Goal: Browse casually

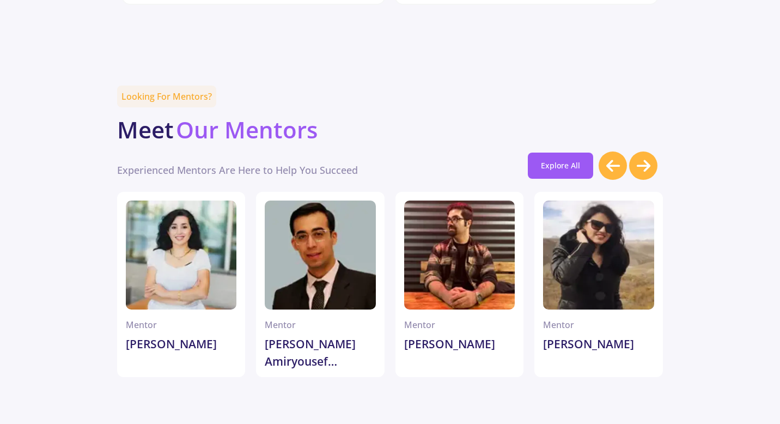
scroll to position [3021, 0]
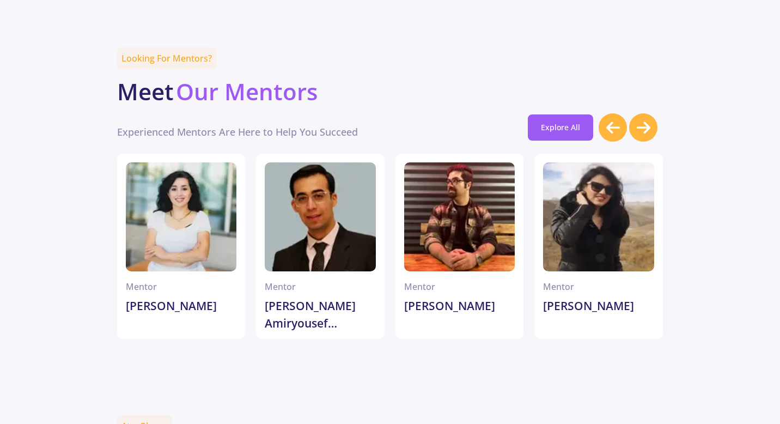
click at [626, 113] on div at bounding box center [613, 127] width 28 height 28
click at [633, 113] on div at bounding box center [643, 127] width 28 height 28
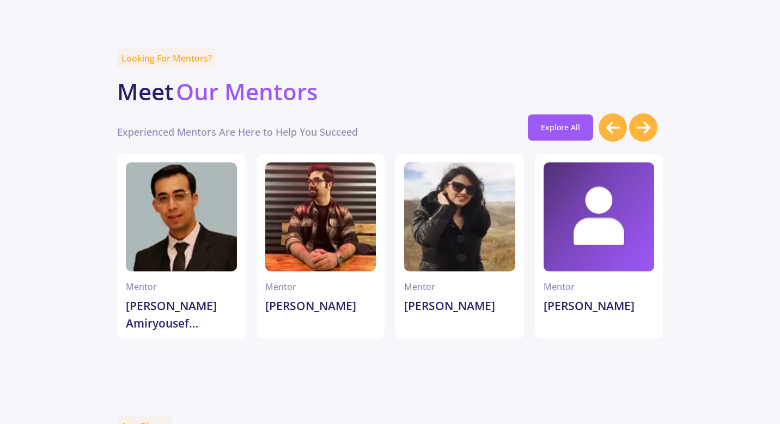
click at [634, 113] on div at bounding box center [643, 127] width 28 height 28
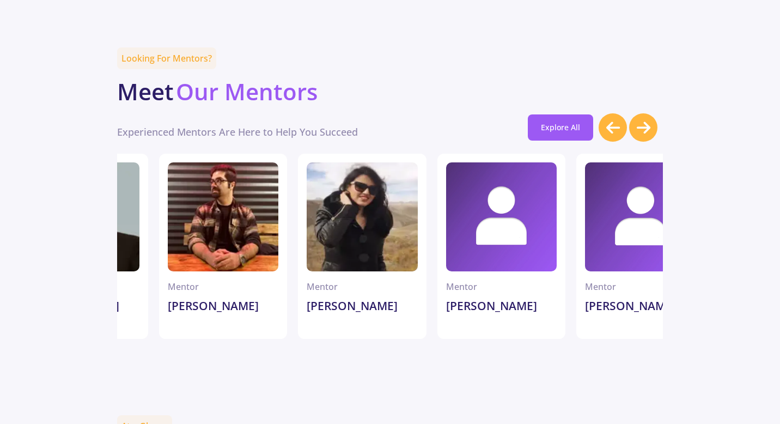
click at [634, 113] on div at bounding box center [643, 127] width 28 height 28
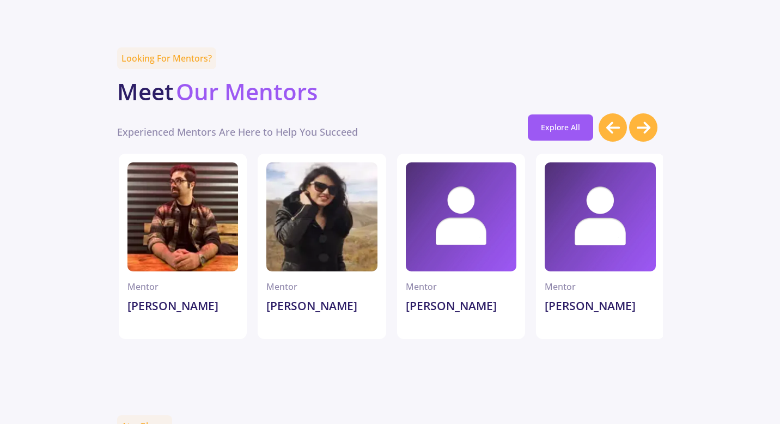
scroll to position [0, 278]
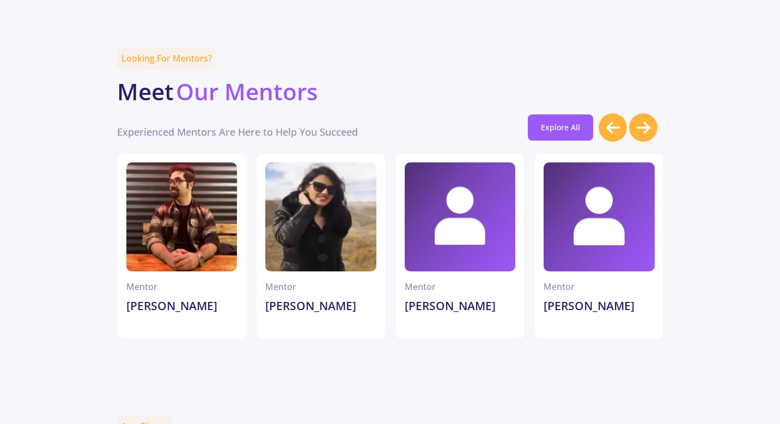
click at [634, 113] on div at bounding box center [643, 127] width 28 height 28
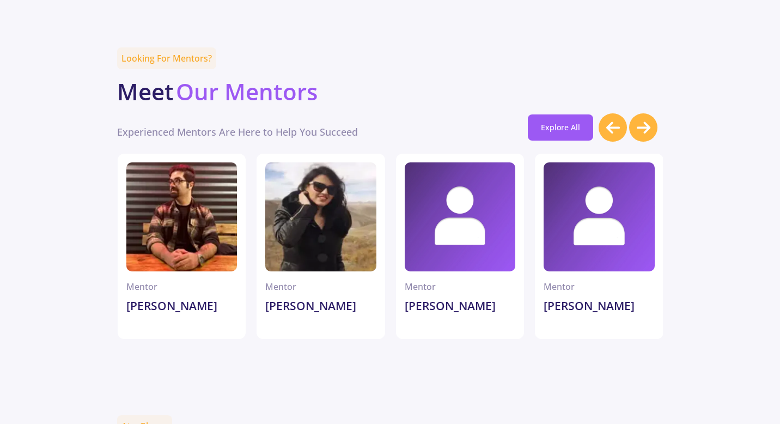
click at [648, 120] on icon at bounding box center [644, 128] width 14 height 16
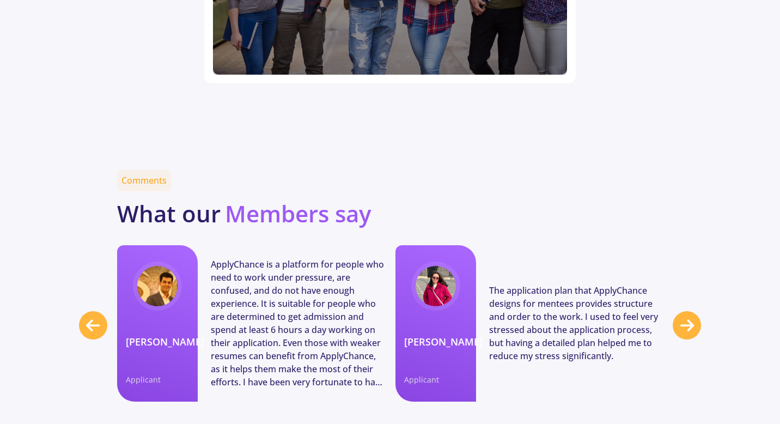
scroll to position [4177, 0]
